Goal: Obtain resource: Obtain resource

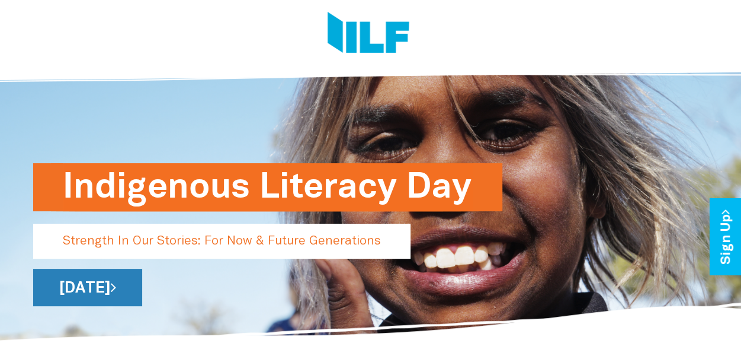
click at [142, 286] on link "[DATE]" at bounding box center [87, 286] width 109 height 37
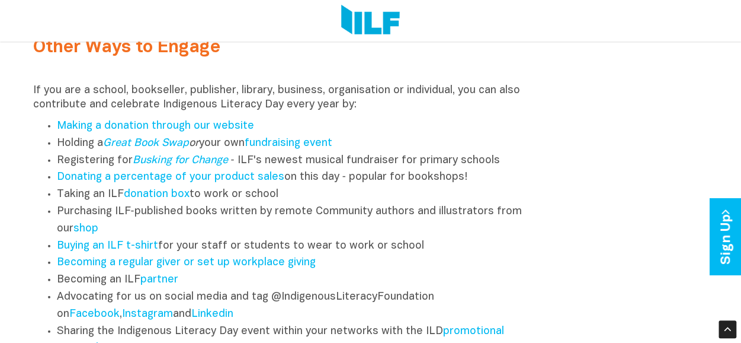
scroll to position [1482, 0]
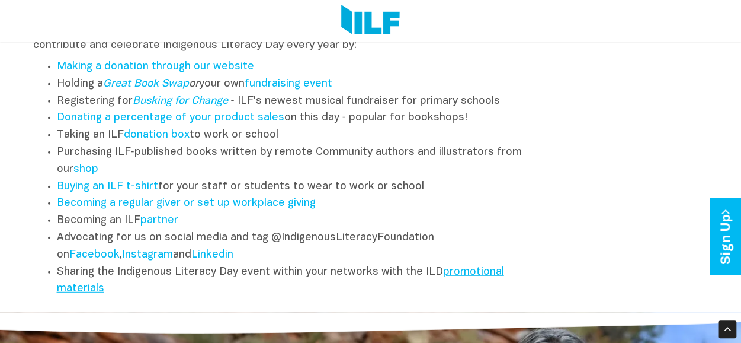
click at [466, 280] on link "promotional materials" at bounding box center [280, 280] width 447 height 27
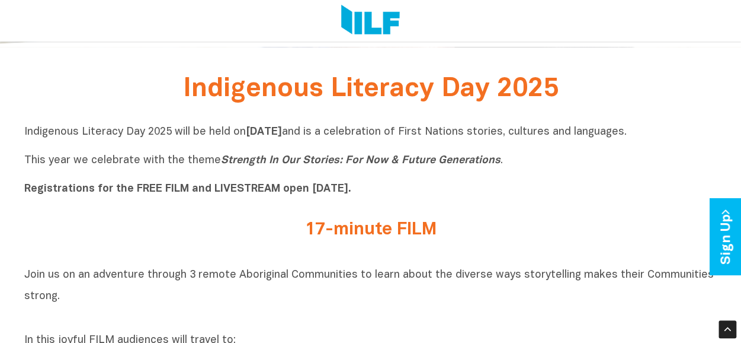
scroll to position [59, 0]
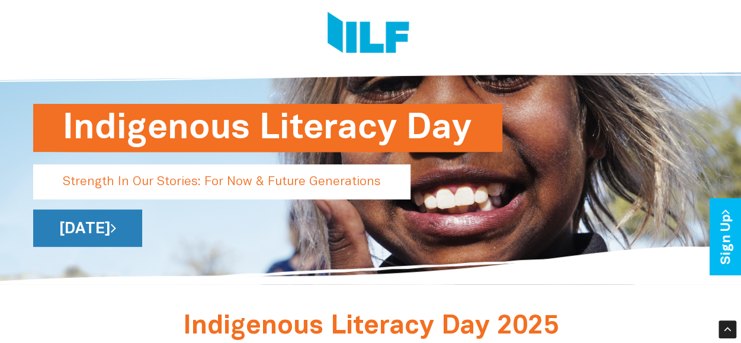
click at [142, 223] on link "[DATE]" at bounding box center [87, 227] width 109 height 37
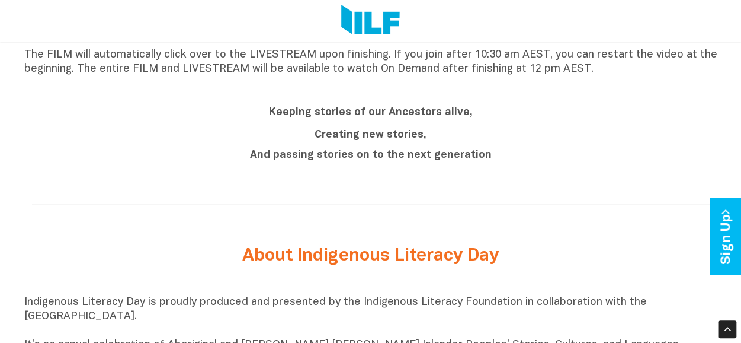
scroll to position [776, 0]
